Goal: Information Seeking & Learning: Find contact information

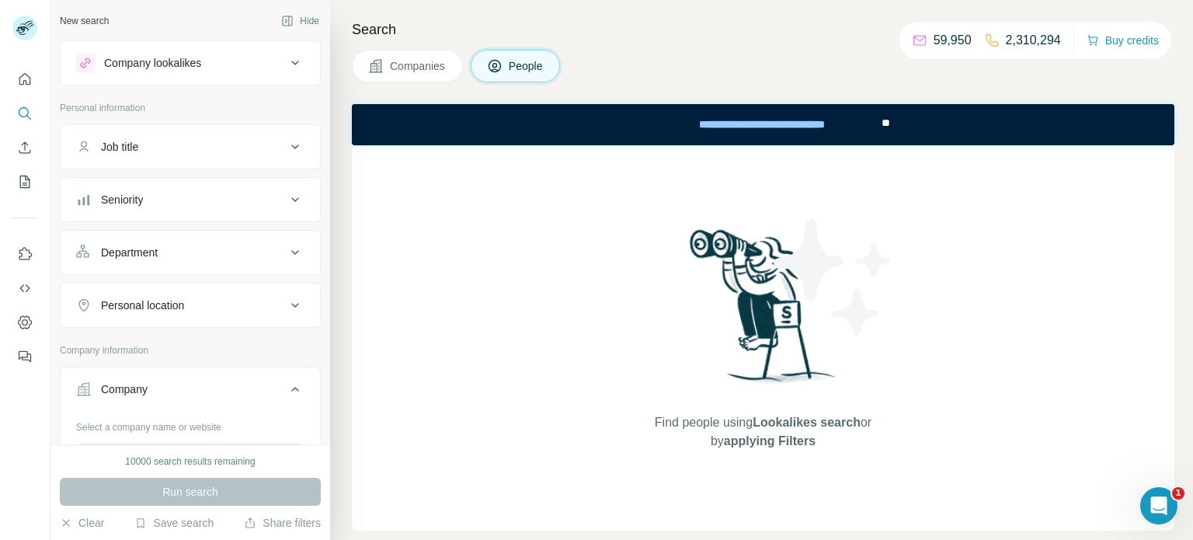
click at [280, 400] on button "Company" at bounding box center [190, 391] width 259 height 43
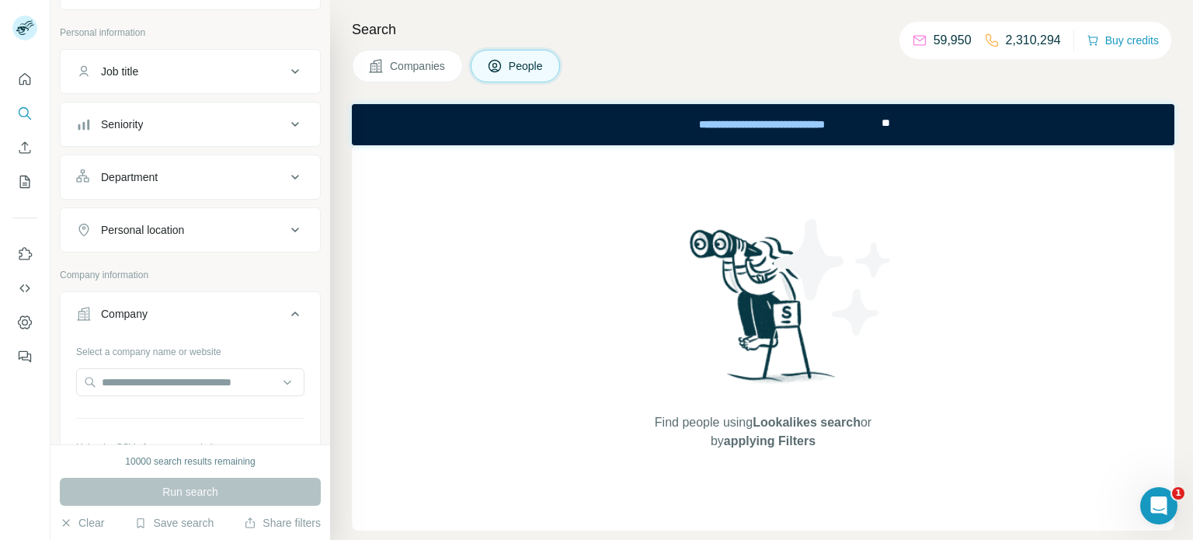
scroll to position [99, 0]
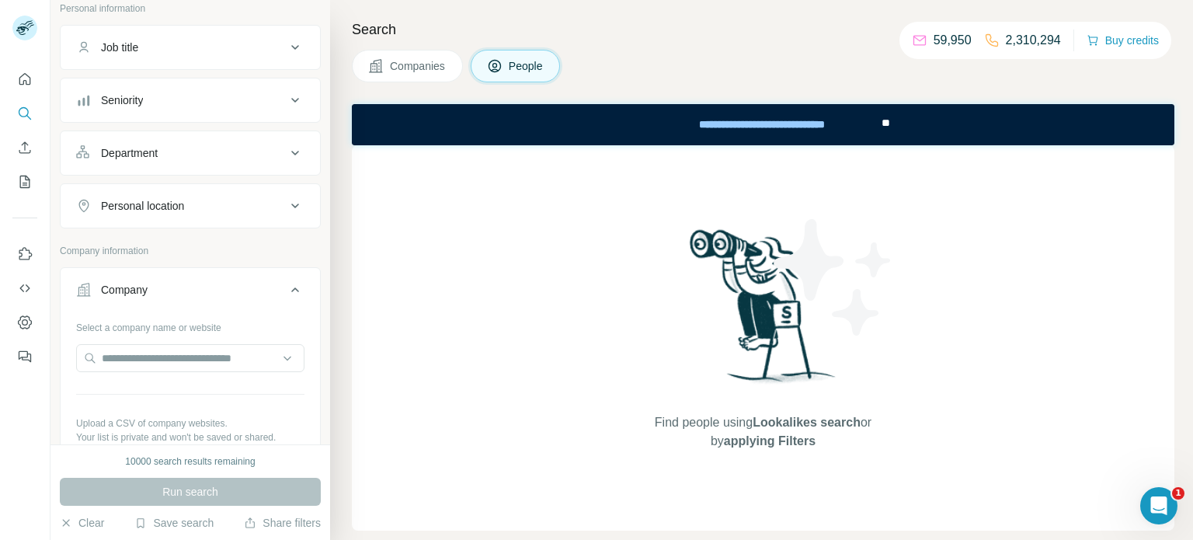
click at [230, 329] on div "Select a company name or website" at bounding box center [190, 325] width 228 height 20
click at [224, 336] on div "Select a company name or website Upload a CSV of company websites. Your list is…" at bounding box center [190, 400] width 228 height 170
click at [220, 354] on input "text" at bounding box center [190, 358] width 228 height 28
paste input "**********"
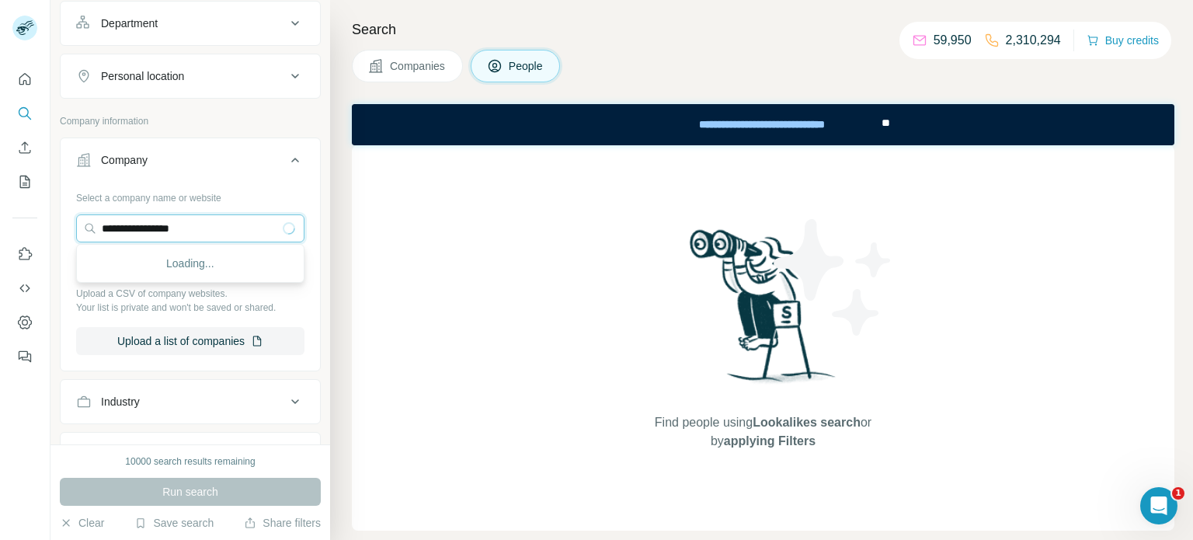
scroll to position [233, 0]
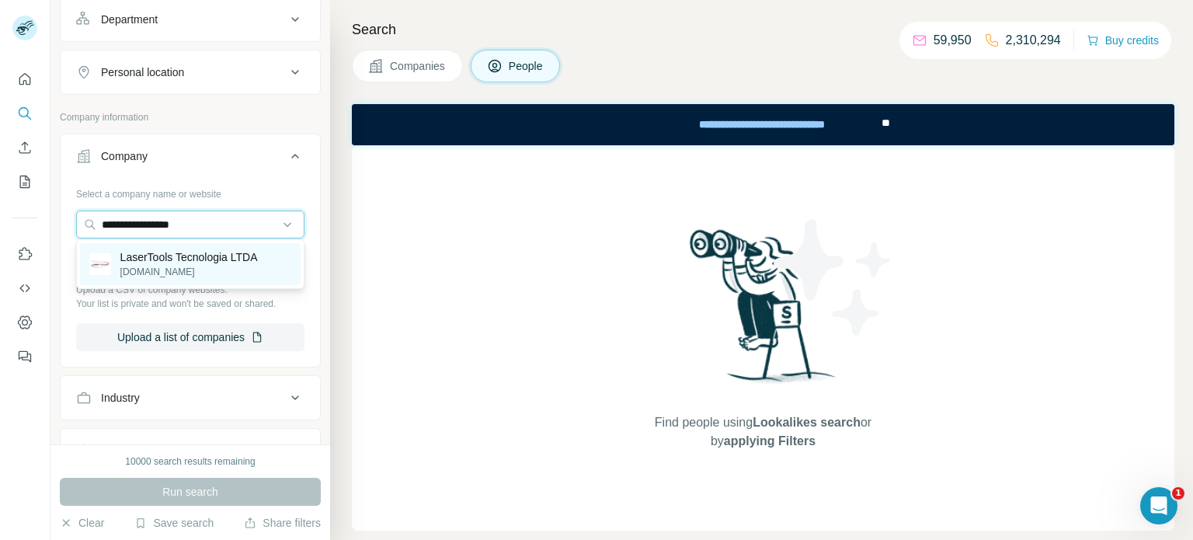
type input "**********"
click at [221, 256] on p "LaserTools Tecnologia LTDA" at bounding box center [188, 257] width 137 height 16
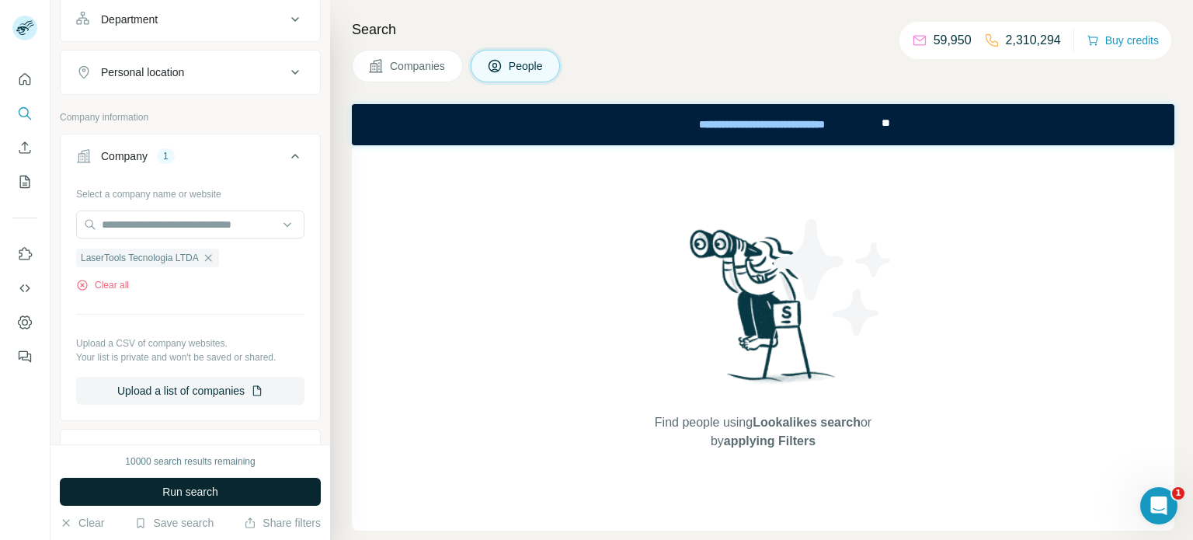
click at [187, 493] on span "Run search" at bounding box center [190, 492] width 56 height 16
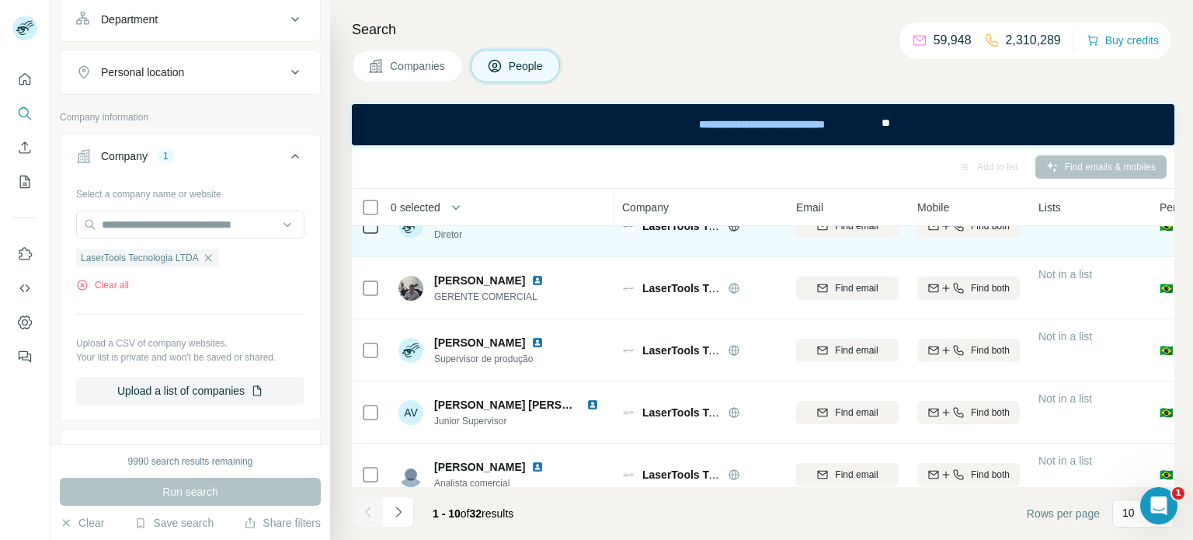
scroll to position [360, 0]
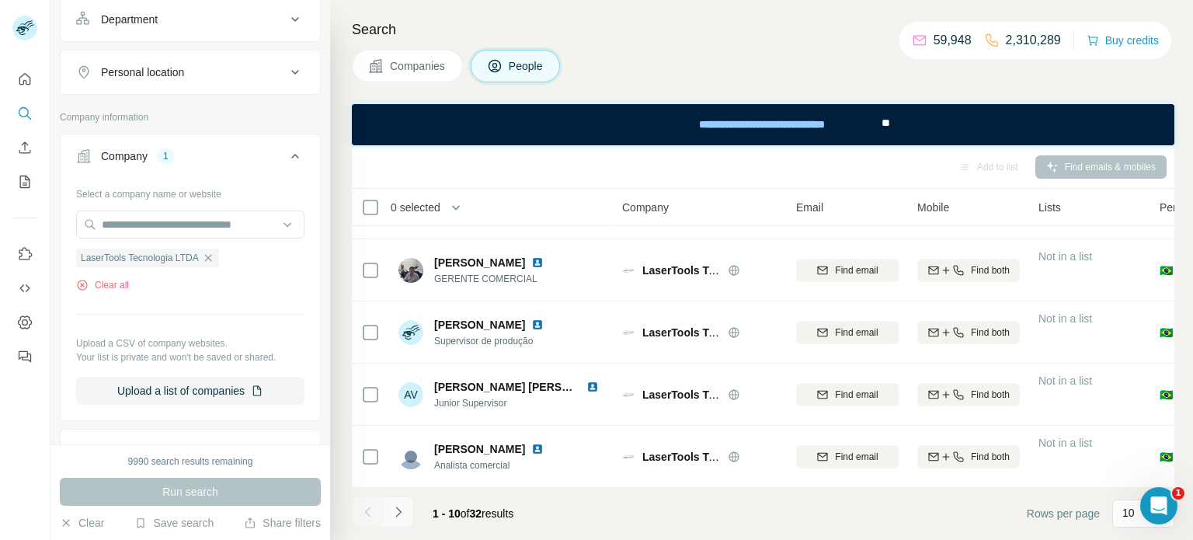
click at [408, 515] on button "Navigate to next page" at bounding box center [398, 511] width 31 height 31
click at [403, 513] on icon "Navigate to next page" at bounding box center [399, 512] width 16 height 16
click at [407, 510] on button "Navigate to next page" at bounding box center [398, 511] width 31 height 31
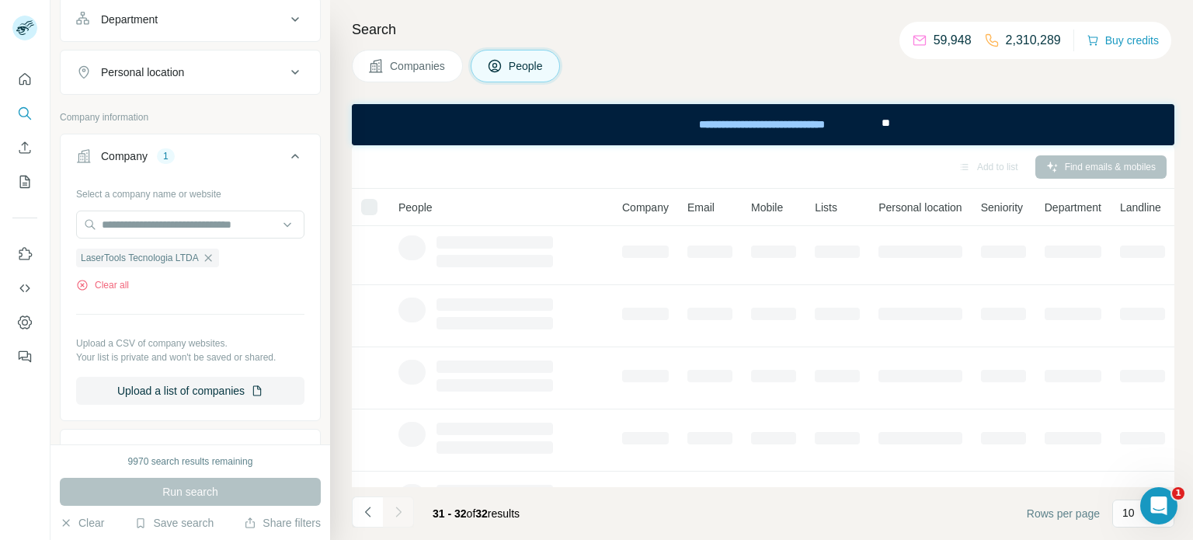
scroll to position [0, 0]
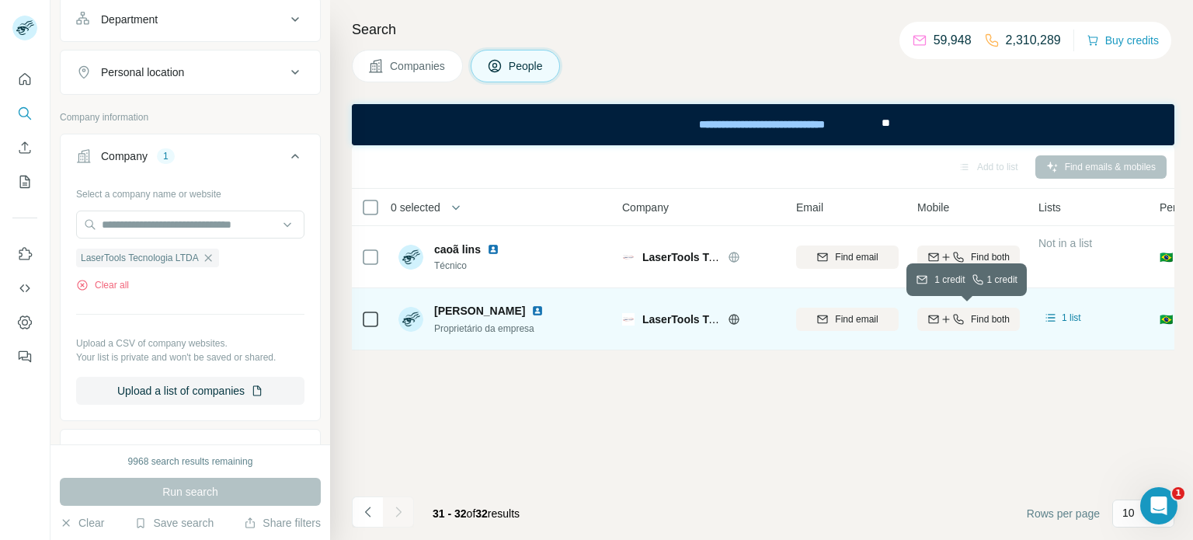
click at [993, 318] on span "Find both" at bounding box center [990, 319] width 39 height 14
click at [384, 501] on div at bounding box center [398, 511] width 31 height 31
click at [375, 508] on button "Navigate to previous page" at bounding box center [367, 511] width 31 height 31
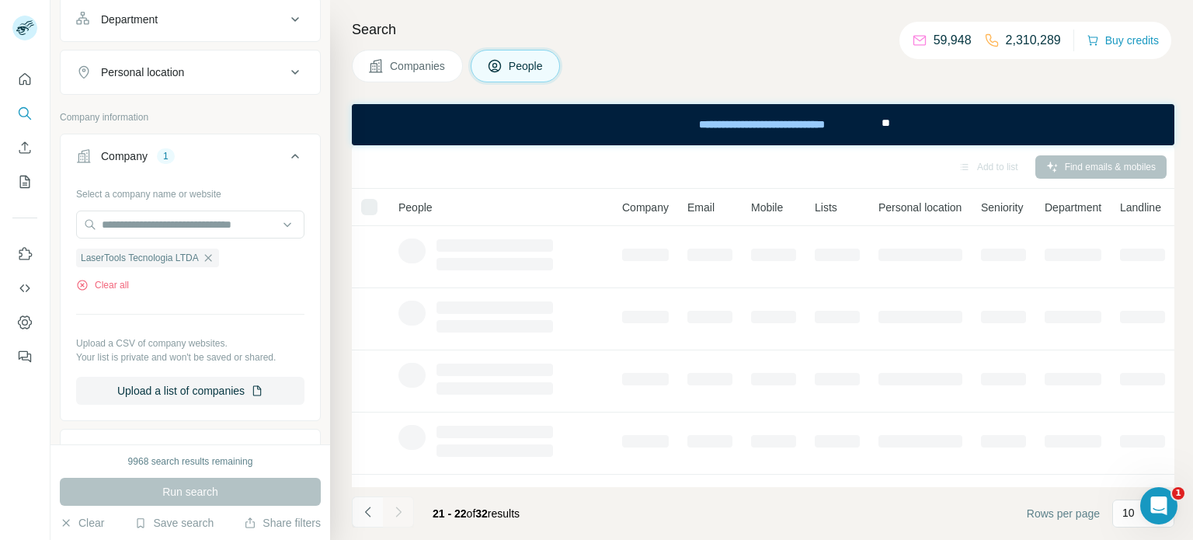
click at [375, 508] on button "Navigate to previous page" at bounding box center [367, 511] width 31 height 31
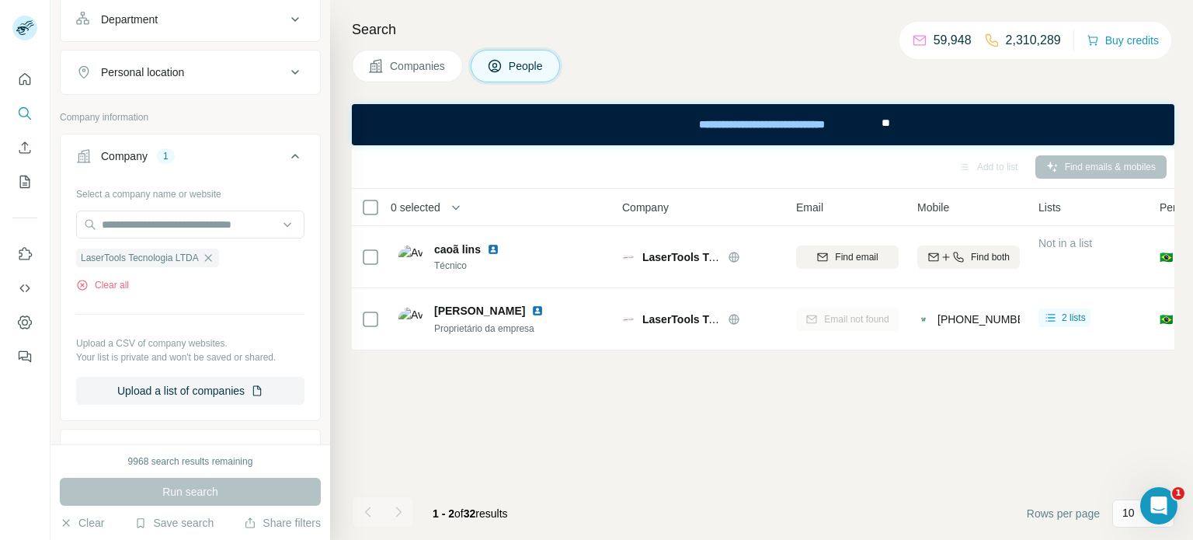
click at [375, 508] on div at bounding box center [367, 511] width 31 height 31
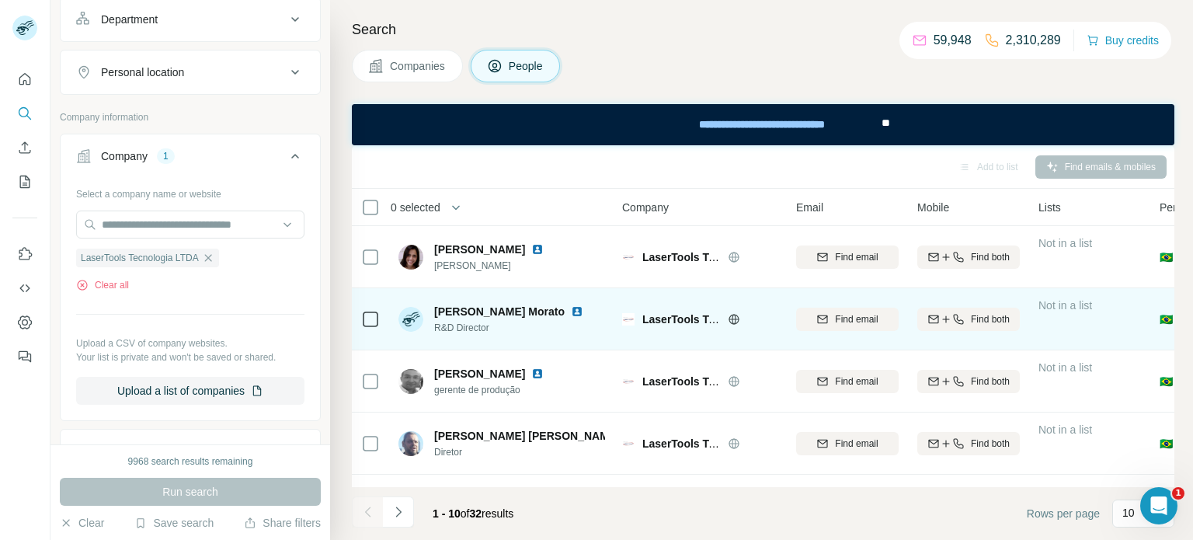
click at [571, 310] on img at bounding box center [577, 311] width 12 height 12
click at [843, 314] on span "Find email" at bounding box center [856, 319] width 43 height 14
click at [968, 315] on div "Find both" at bounding box center [968, 319] width 103 height 14
drag, startPoint x: 543, startPoint y: 309, endPoint x: 431, endPoint y: 305, distance: 111.9
click at [431, 305] on div "Spero Penha Morato R&D Director" at bounding box center [493, 319] width 191 height 31
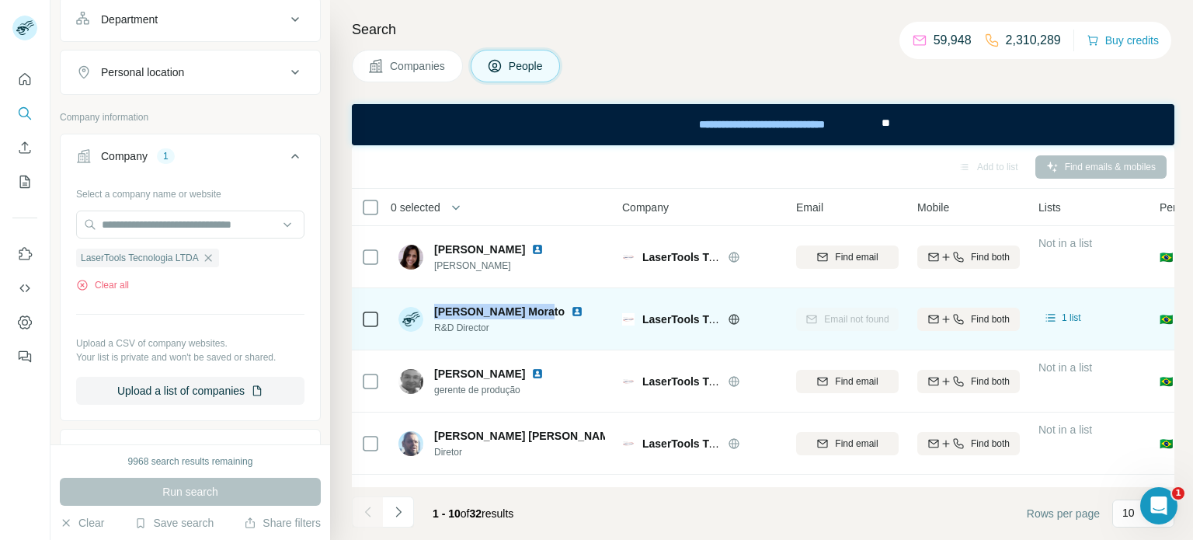
copy span "Spero Penha Morato"
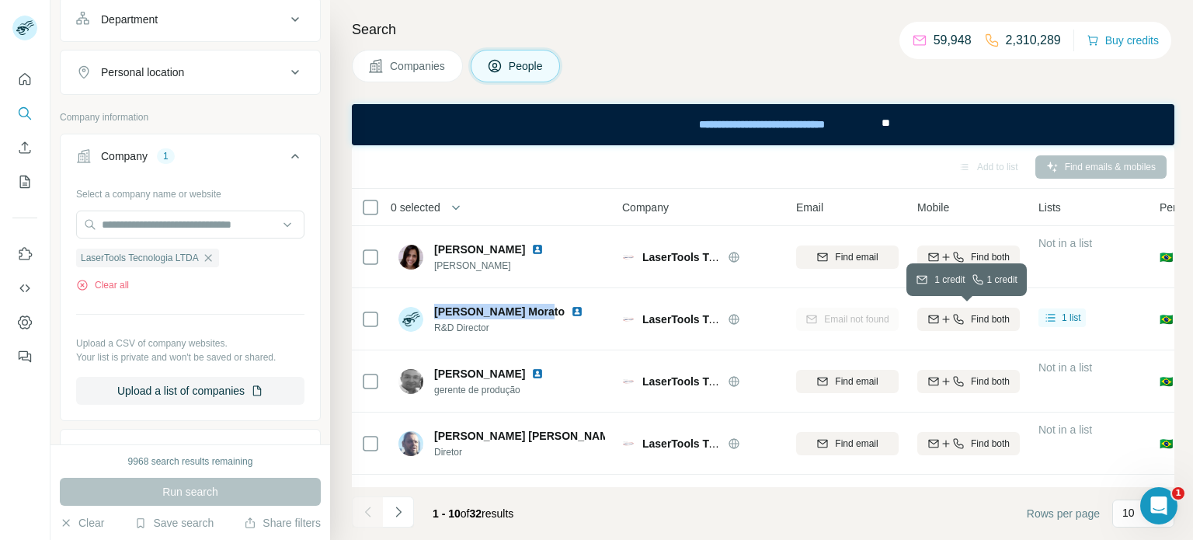
click at [944, 324] on icon "button" at bounding box center [946, 319] width 12 height 12
